Goal: Information Seeking & Learning: Learn about a topic

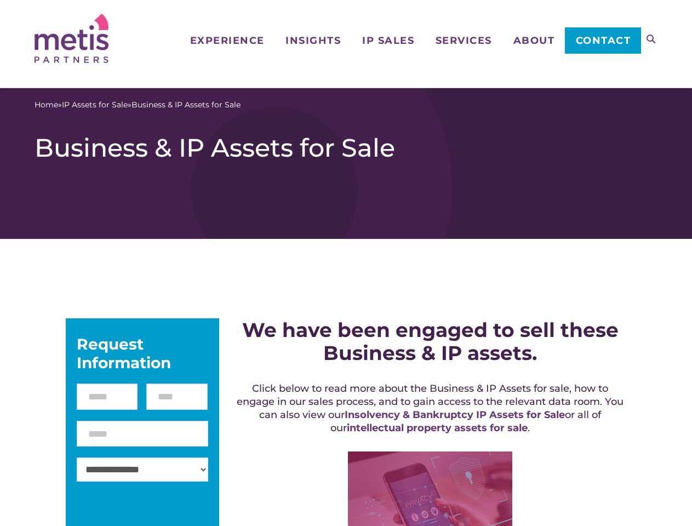
click at [651, 39] on icon at bounding box center [651, 39] width 9 height 9
